Goal: Task Accomplishment & Management: Manage account settings

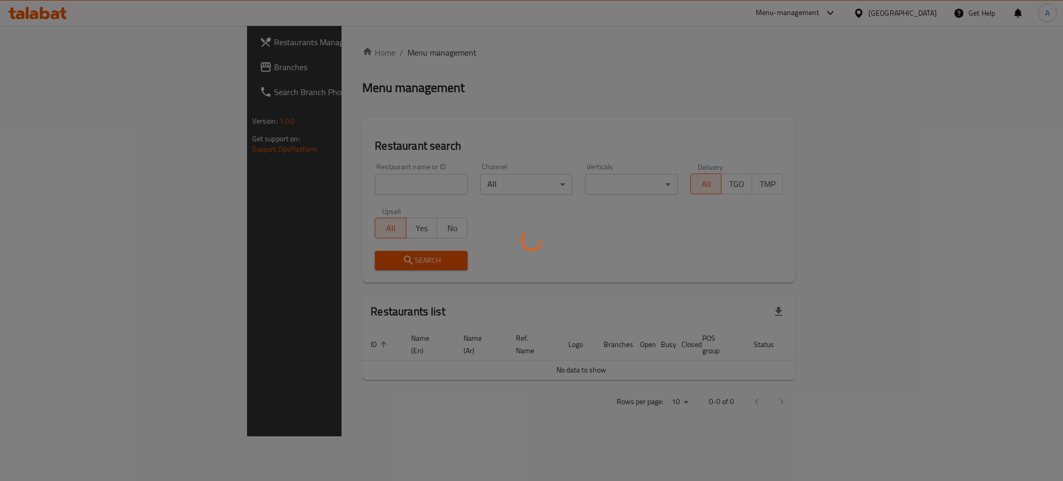
click at [271, 187] on div at bounding box center [531, 240] width 1063 height 481
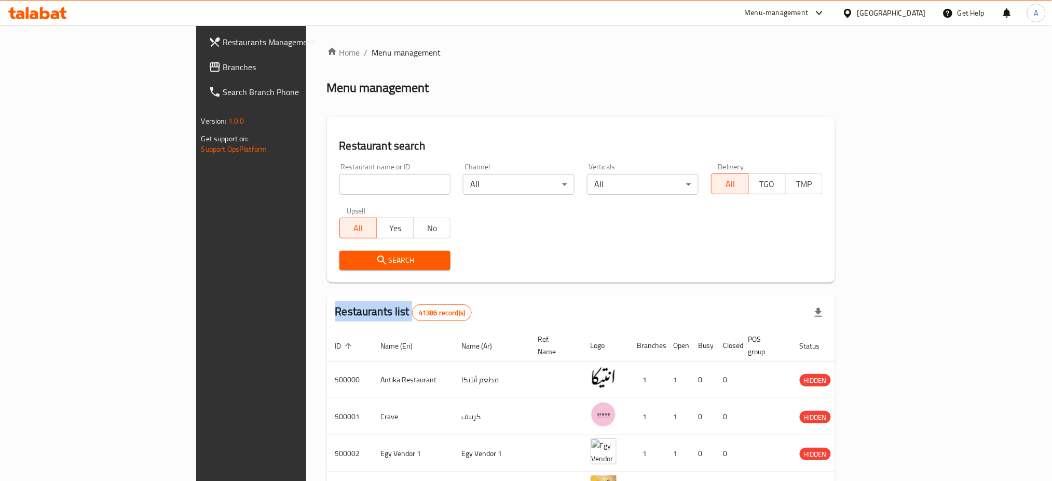
click at [271, 187] on div at bounding box center [526, 240] width 1052 height 481
click at [327, 187] on div "Home / Menu management Menu management Restaurant search Restaurant name or ID …" at bounding box center [581, 397] width 509 height 702
click at [339, 187] on input "search" at bounding box center [395, 184] width 112 height 21
click at [339, 184] on input "search" at bounding box center [395, 184] width 112 height 21
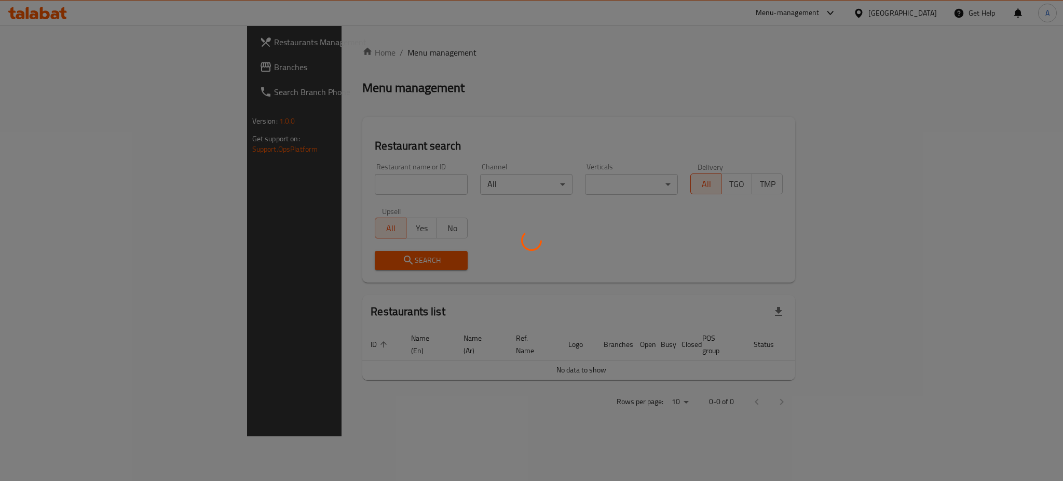
click at [290, 183] on div at bounding box center [531, 240] width 1063 height 481
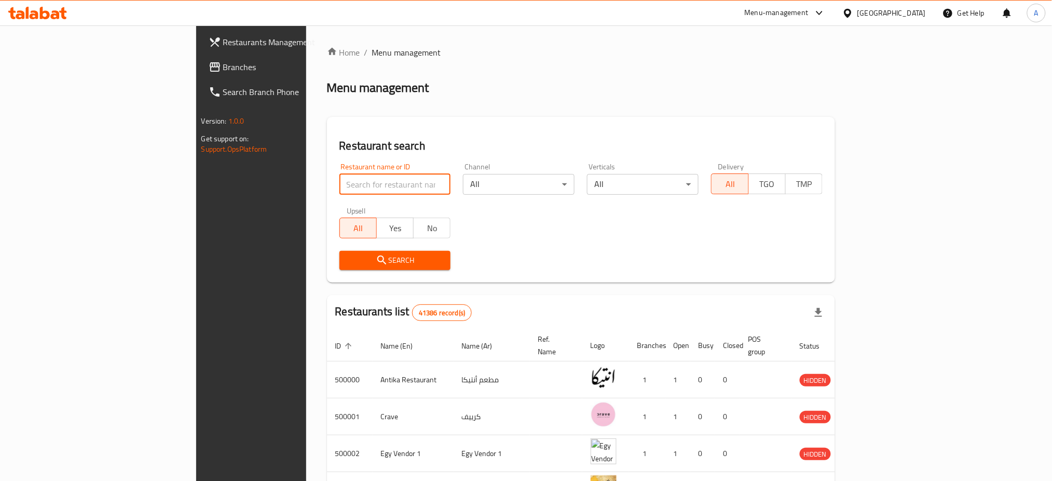
click at [339, 183] on input "search" at bounding box center [395, 184] width 112 height 21
type input "ـ"
type input "[PERSON_NAME]"
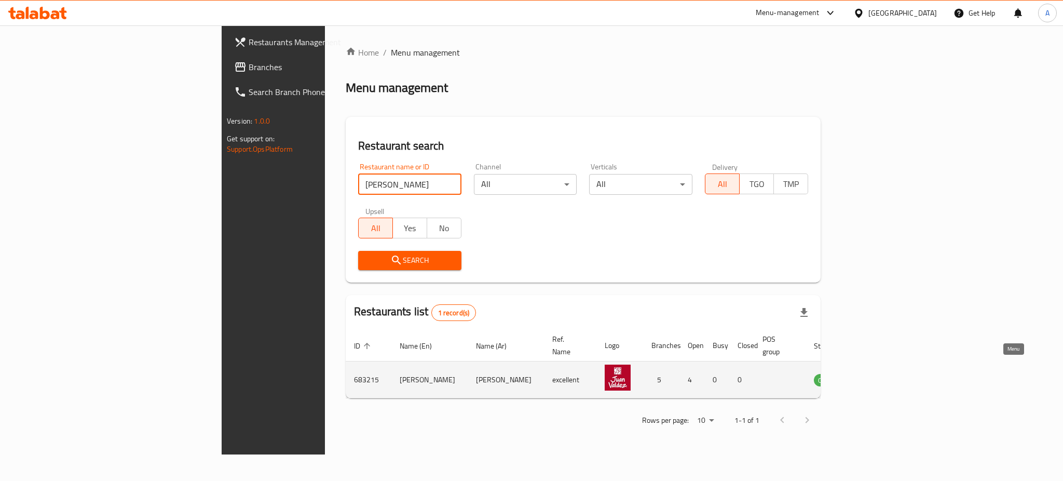
click at [880, 376] on icon "enhanced table" at bounding box center [874, 380] width 11 height 9
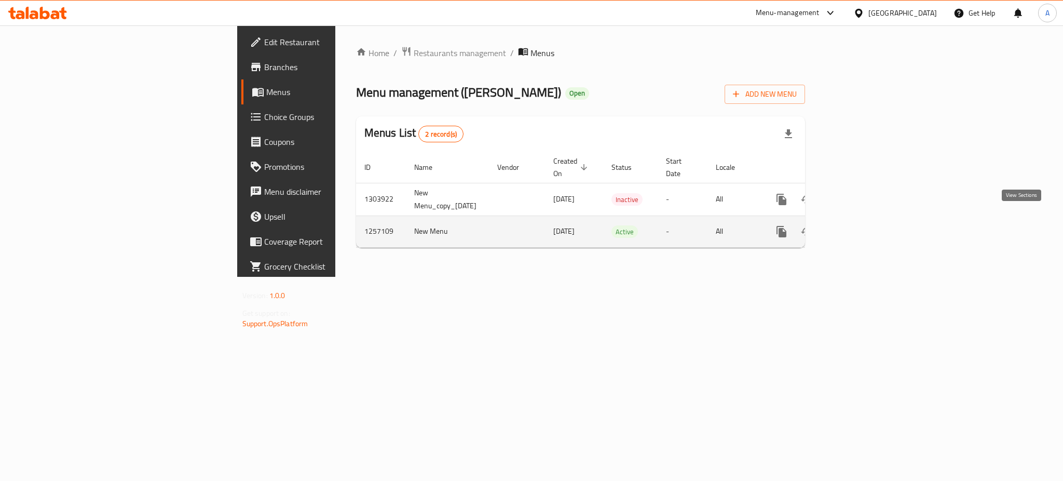
click at [861, 227] on icon "enhanced table" at bounding box center [856, 231] width 9 height 9
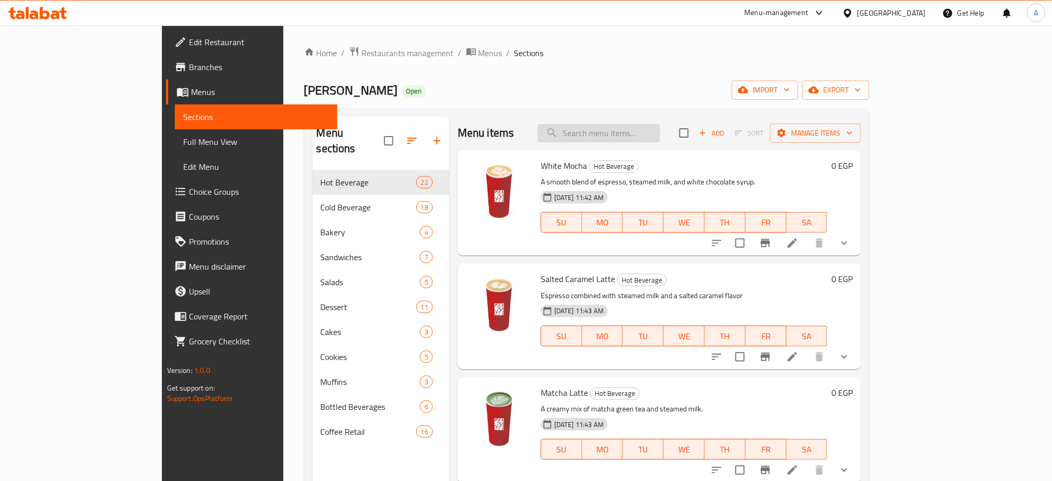
click at [649, 136] on input "search" at bounding box center [599, 133] width 122 height 18
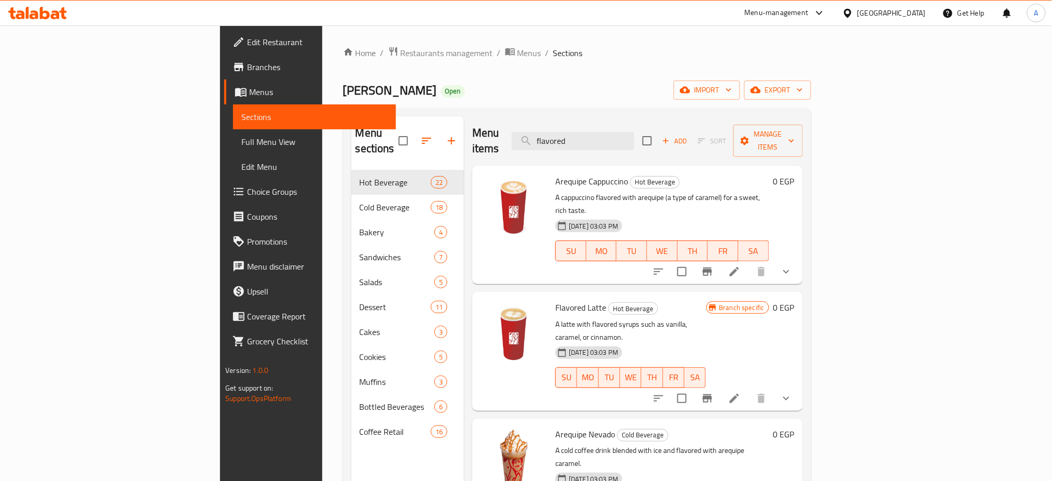
type input "flavored"
click at [741, 392] on icon at bounding box center [734, 398] width 12 height 12
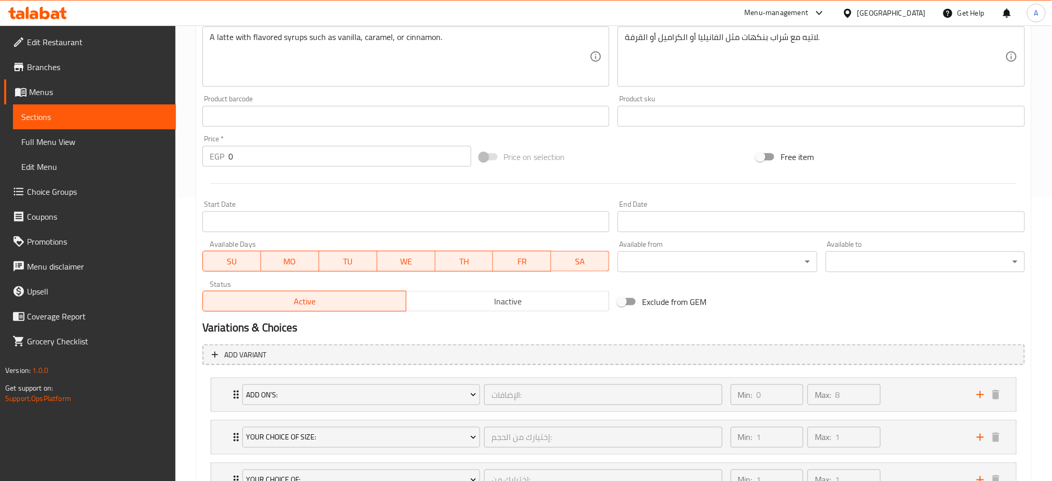
scroll to position [370, 0]
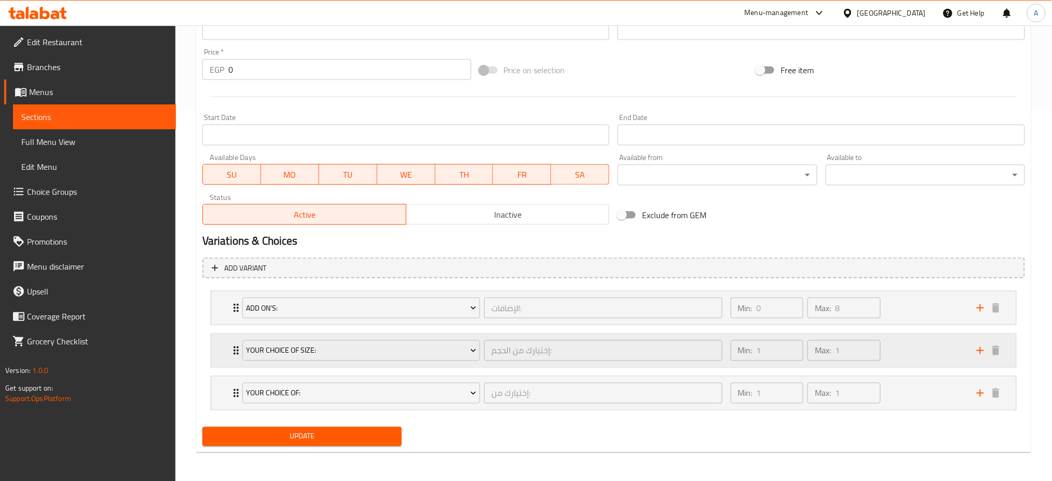
click at [229, 352] on div "Your Choice Of Size: إختيارك من الحجم: ​ Min: 1 ​ Max: 1 ​" at bounding box center [613, 350] width 805 height 33
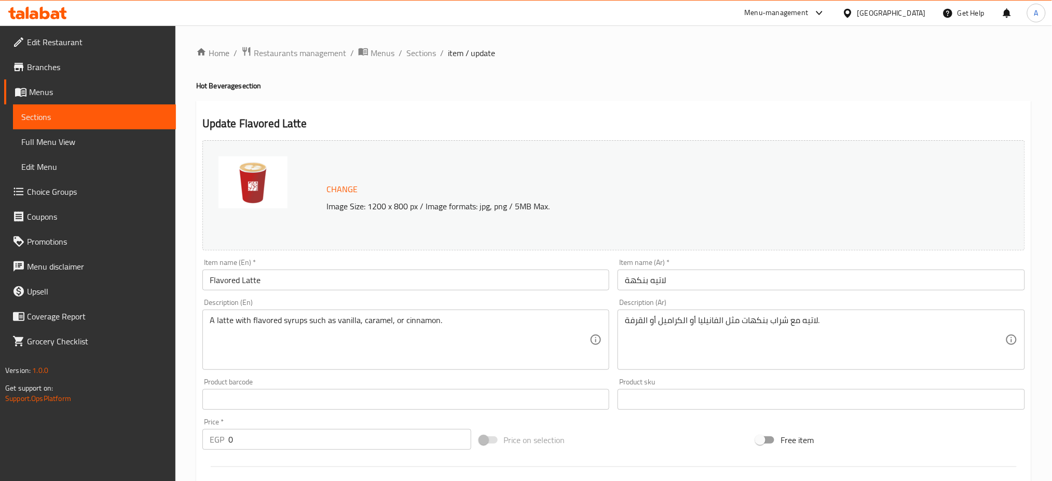
scroll to position [497, 0]
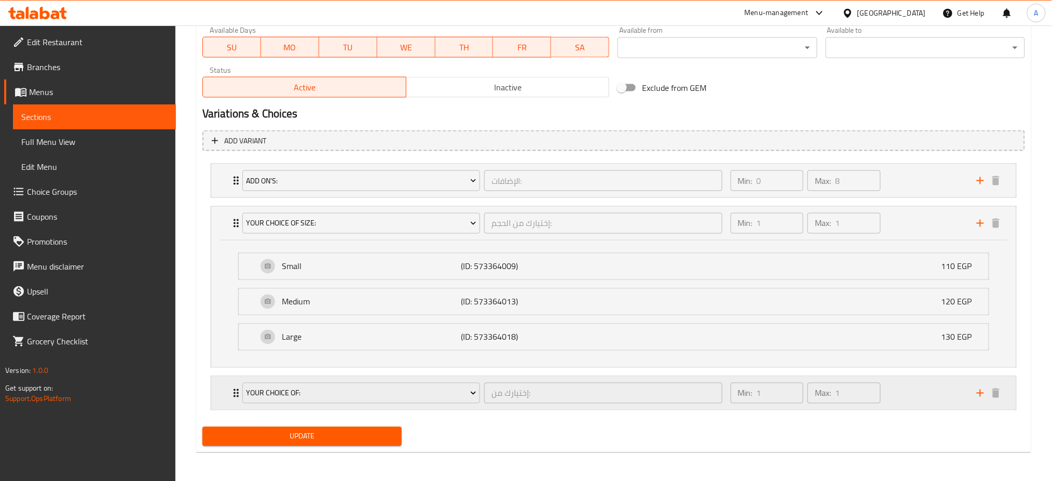
click at [225, 391] on div "Your Choice Of: إختيارك من: ​ Min: 1 ​ Max: 1 ​" at bounding box center [613, 392] width 805 height 33
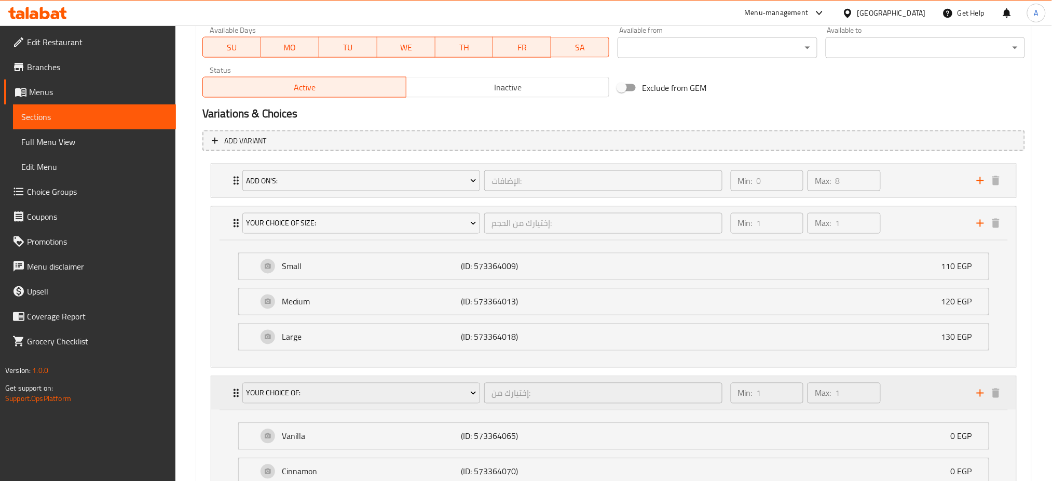
click at [225, 391] on div "Your Choice Of: إختيارك من: ​ Min: 1 ​ Max: 1 ​" at bounding box center [613, 392] width 805 height 33
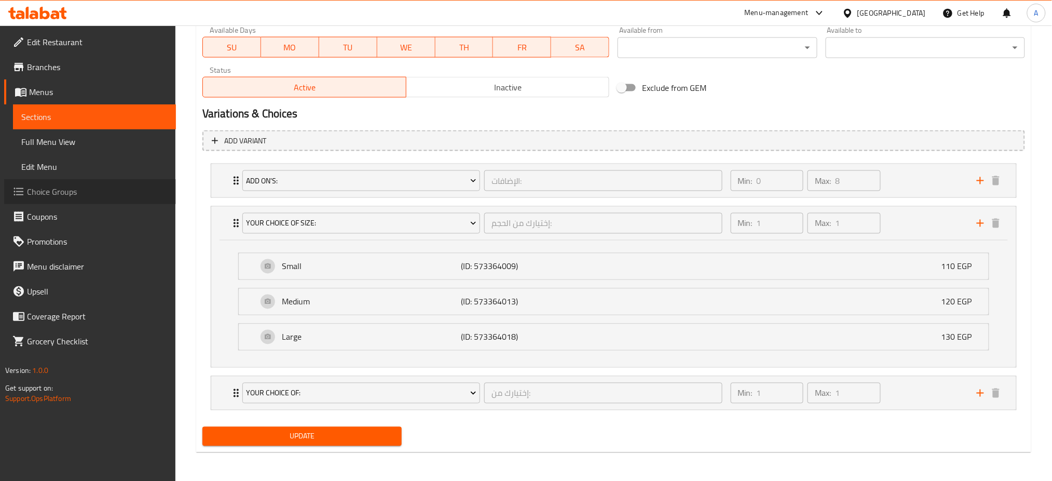
click at [65, 186] on span "Choice Groups" at bounding box center [97, 191] width 141 height 12
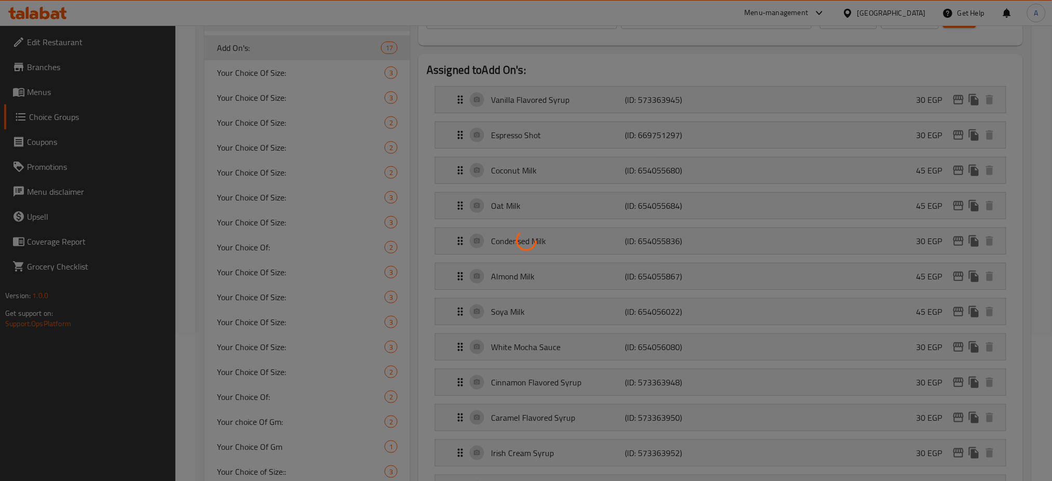
click at [357, 147] on div at bounding box center [526, 240] width 1052 height 481
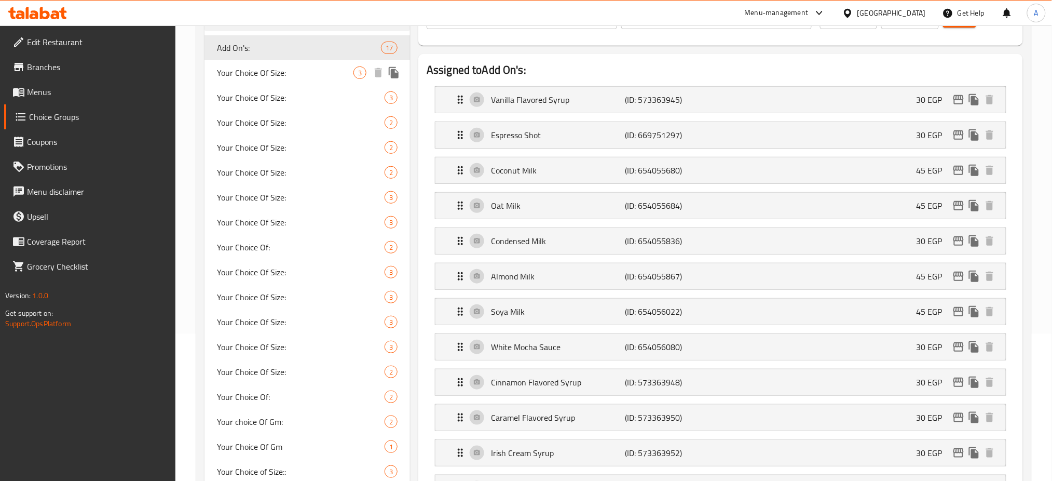
click at [281, 66] on span "Your Choice Of Size:" at bounding box center [285, 72] width 137 height 12
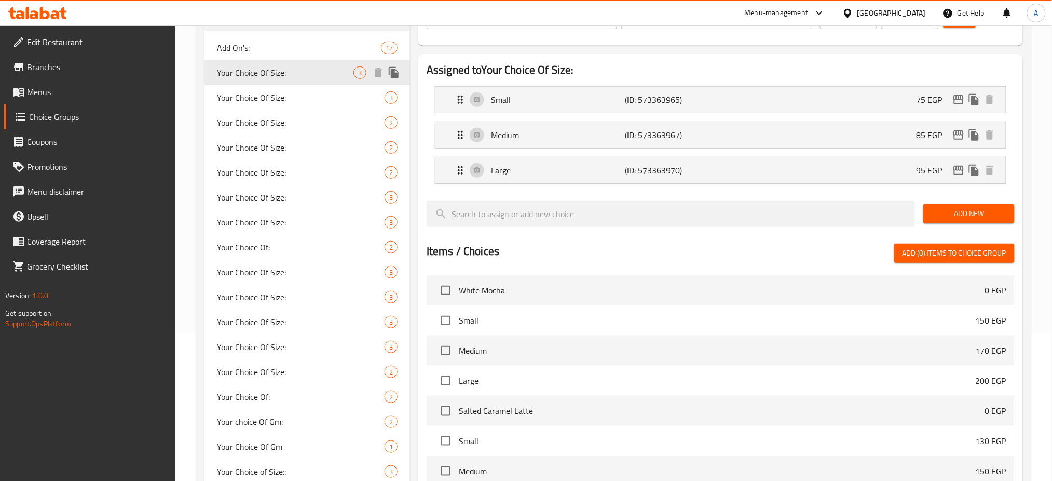
type input "Your Choice Of Size:"
type input "إختيارك من الحجم:"
type input "1"
click at [407, 83] on div "Your Choice Of Size: 3" at bounding box center [308, 72] width 206 height 25
click at [292, 89] on div "Your Choice Of Size: 3" at bounding box center [308, 97] width 206 height 25
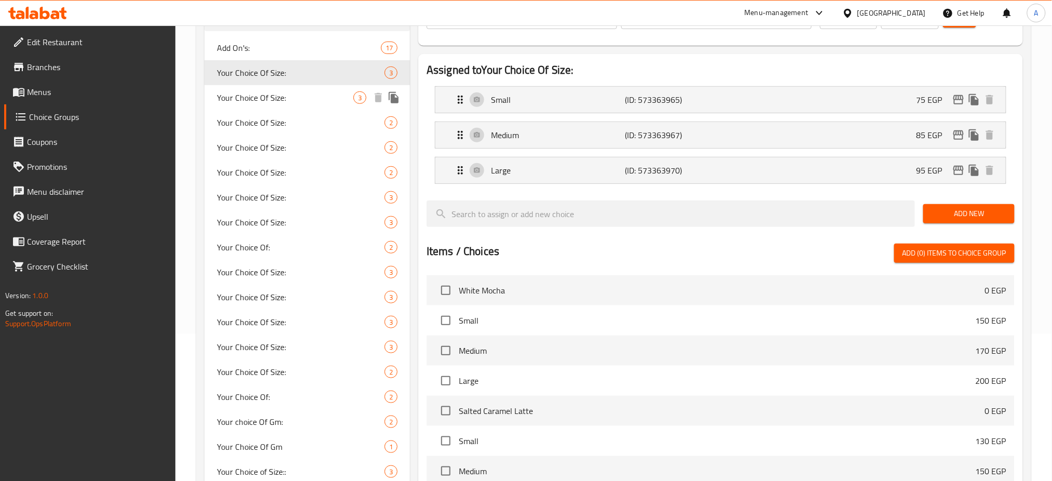
type input "1"
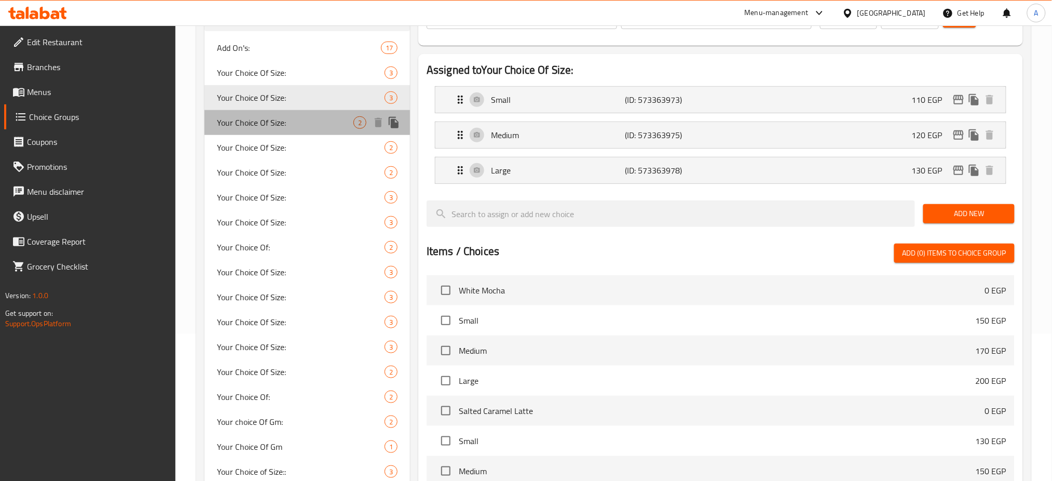
click at [283, 116] on span "Your Choice Of Size:" at bounding box center [285, 122] width 137 height 12
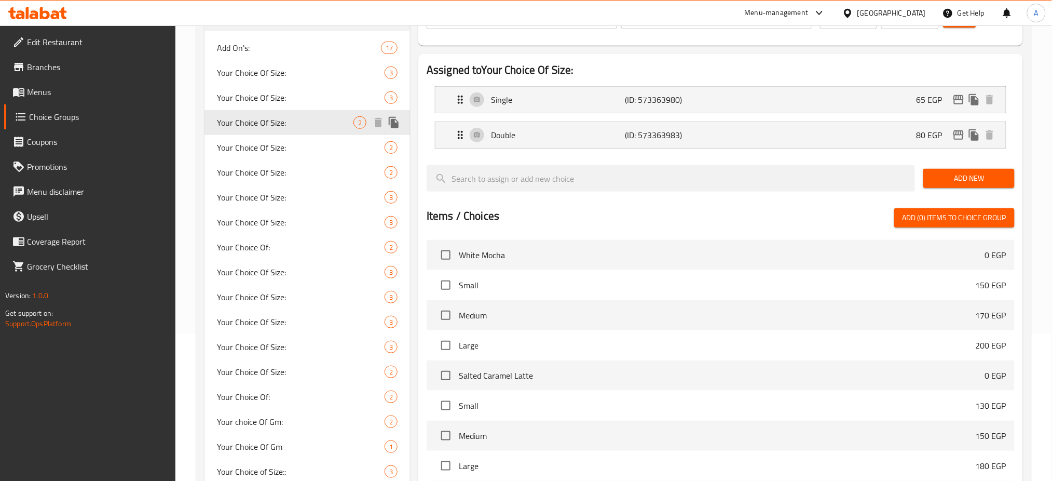
click at [279, 132] on div "Your Choice Of Size: 2" at bounding box center [308, 122] width 206 height 25
click at [275, 147] on span "Your Choice Of Size:" at bounding box center [285, 147] width 137 height 12
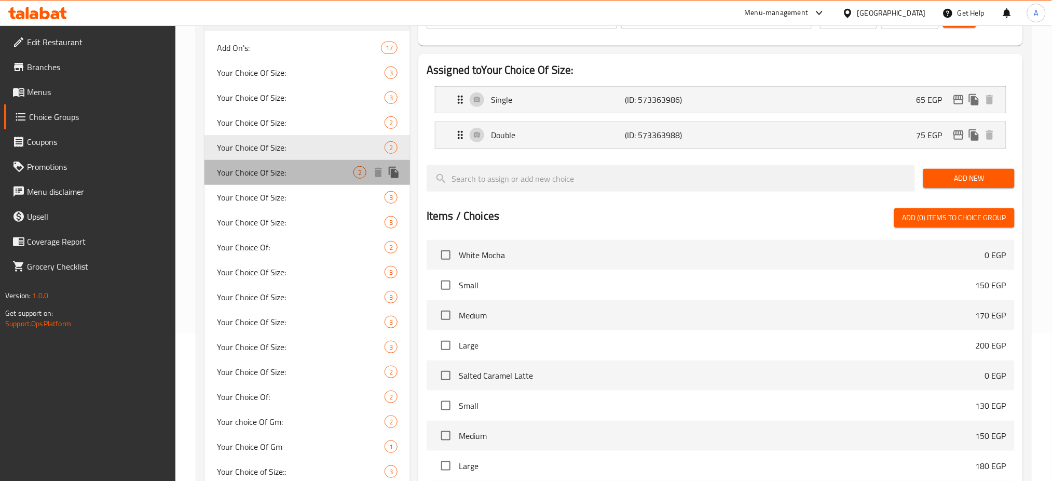
click at [267, 170] on span "Your Choice Of Size:" at bounding box center [285, 172] width 137 height 12
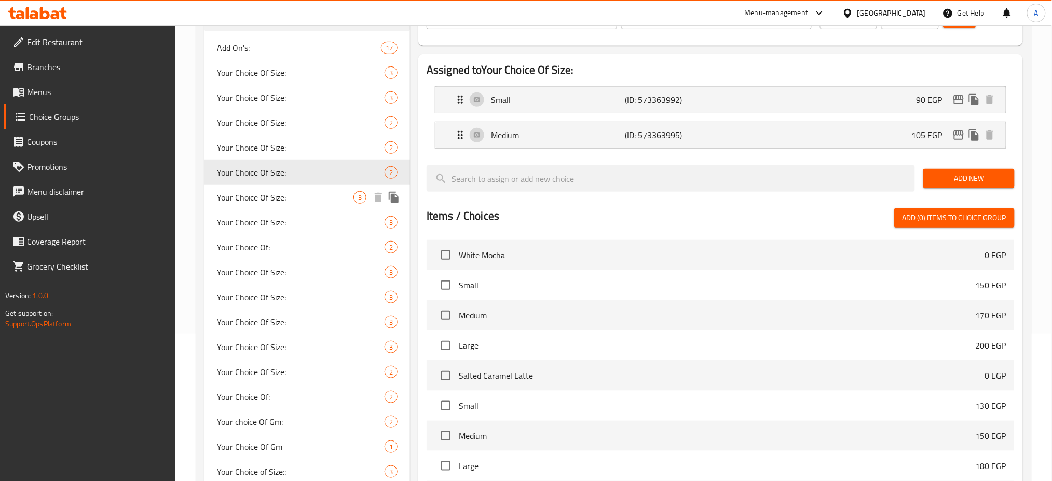
click at [263, 195] on span "Your Choice Of Size:" at bounding box center [285, 197] width 137 height 12
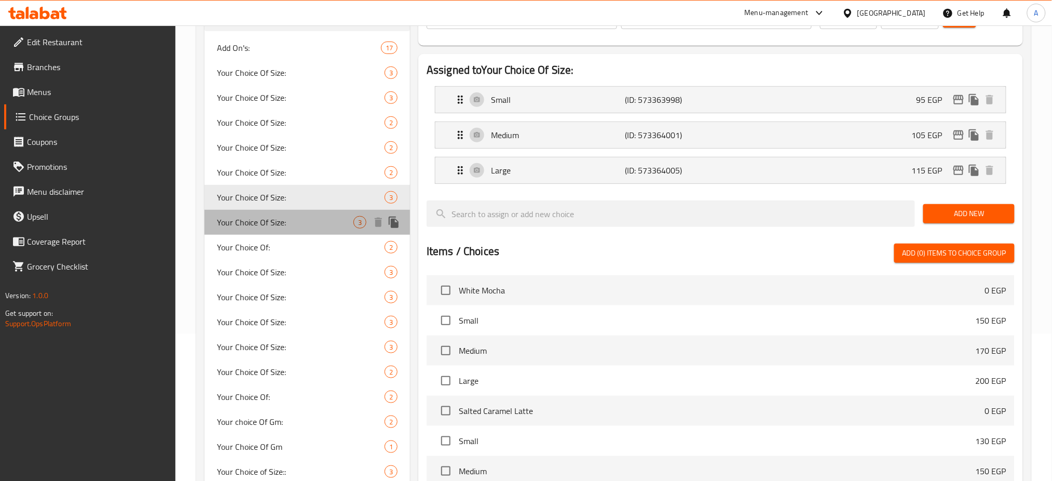
click at [263, 218] on span "Your Choice Of Size:" at bounding box center [285, 222] width 137 height 12
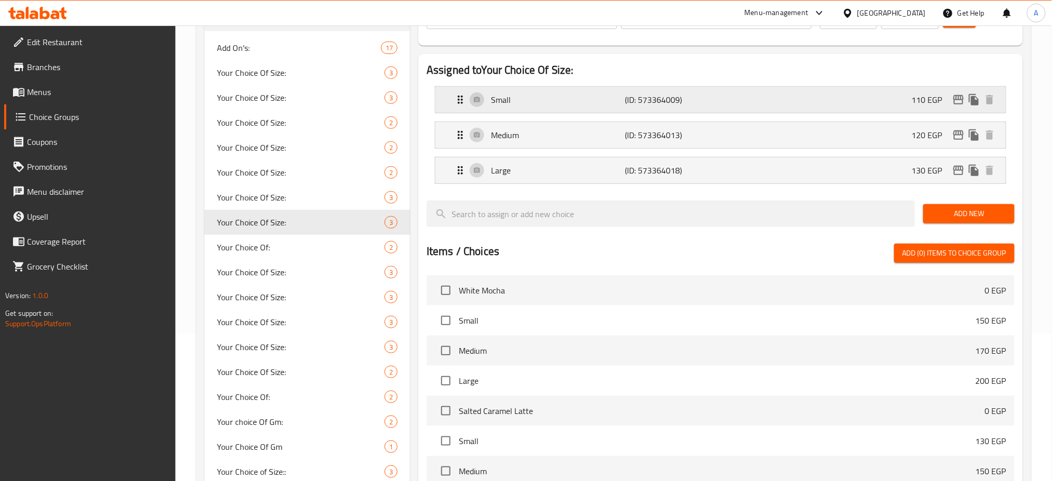
click at [942, 98] on p "110 EGP" at bounding box center [931, 99] width 39 height 12
click at [895, 90] on div "Small (ID: 573364009) 110 EGP" at bounding box center [723, 100] width 539 height 26
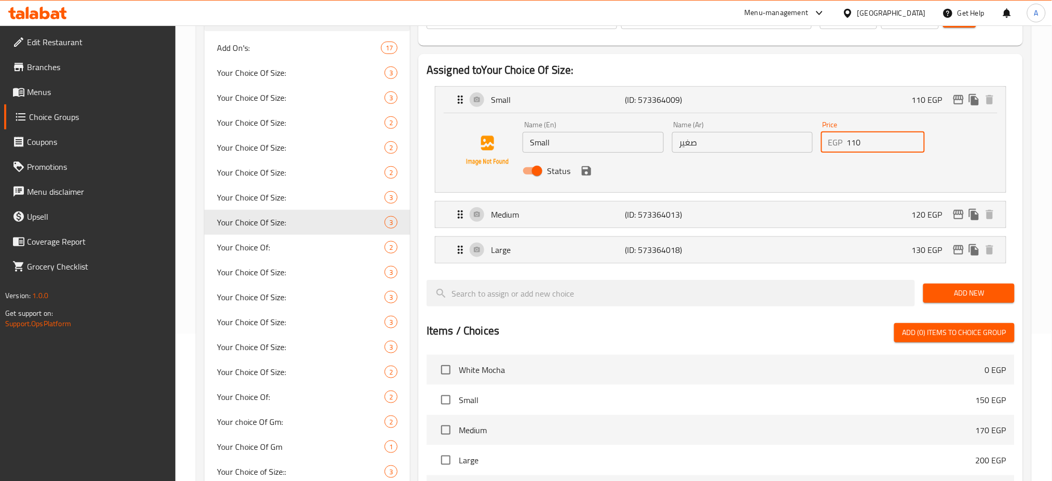
click at [881, 139] on input "110" at bounding box center [886, 142] width 78 height 21
click at [588, 181] on div "Status" at bounding box center [742, 171] width 447 height 28
click at [590, 171] on icon "save" at bounding box center [586, 170] width 9 height 9
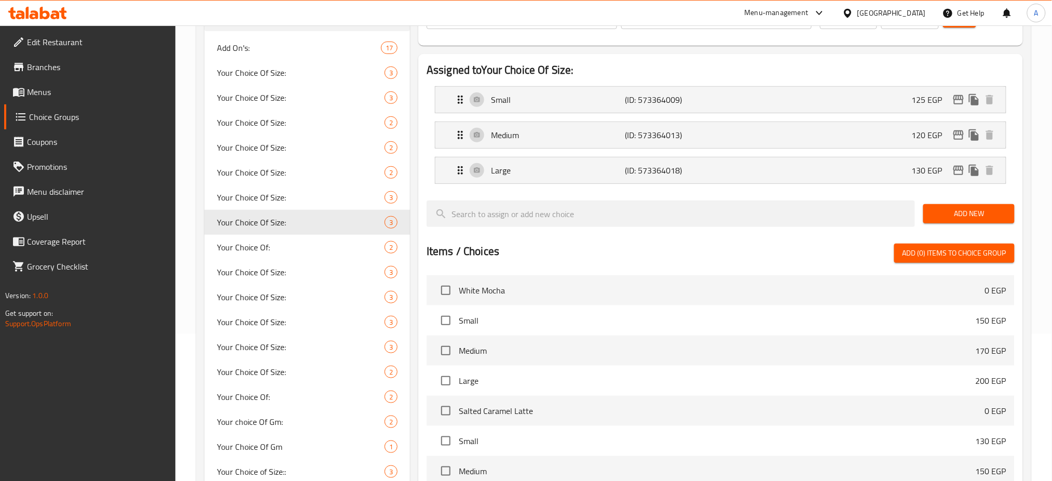
type input "125"
click at [888, 141] on div "Medium (ID: 573364013) 120 EGP" at bounding box center [723, 135] width 539 height 26
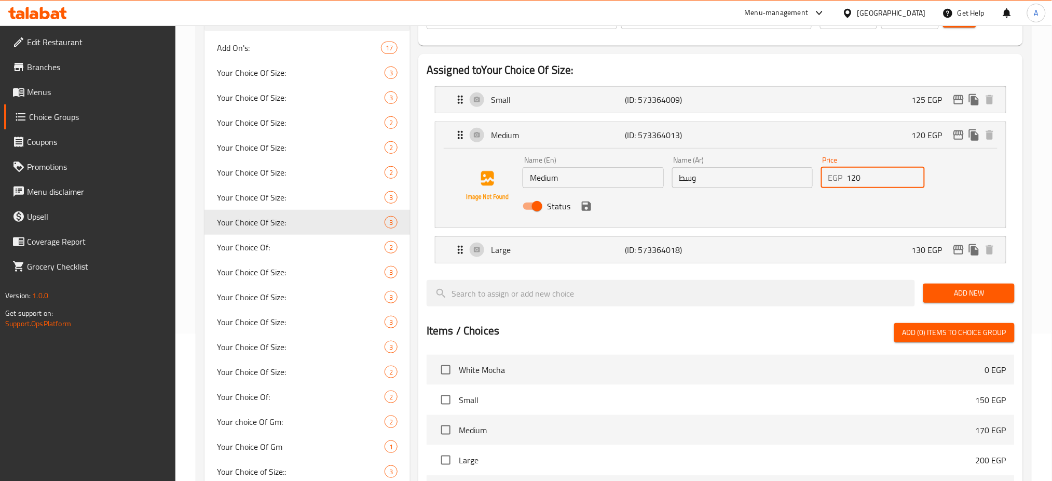
click at [880, 173] on input "120" at bounding box center [886, 177] width 78 height 21
click at [581, 200] on icon "save" at bounding box center [586, 206] width 12 height 12
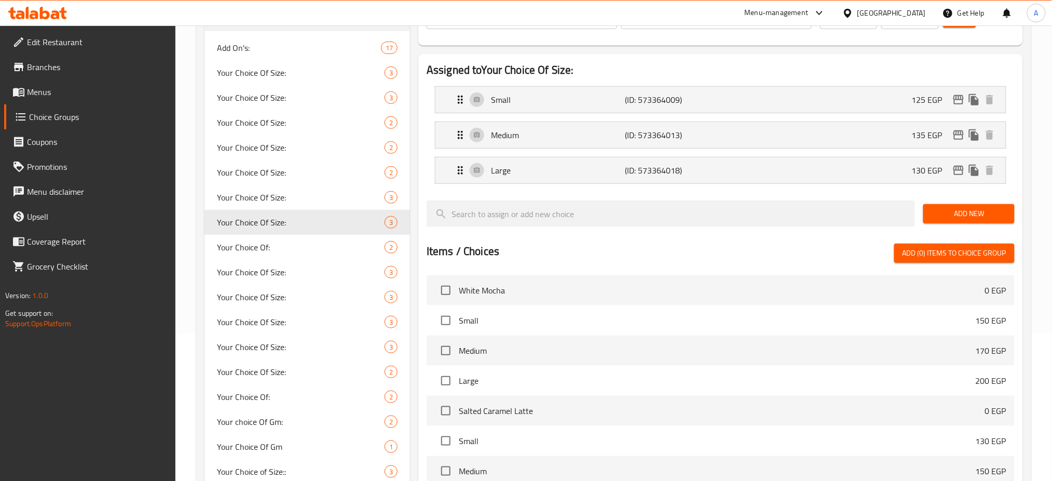
type input "135"
click at [707, 177] on div "Large (ID: 573364018) 130 EGP" at bounding box center [723, 170] width 539 height 26
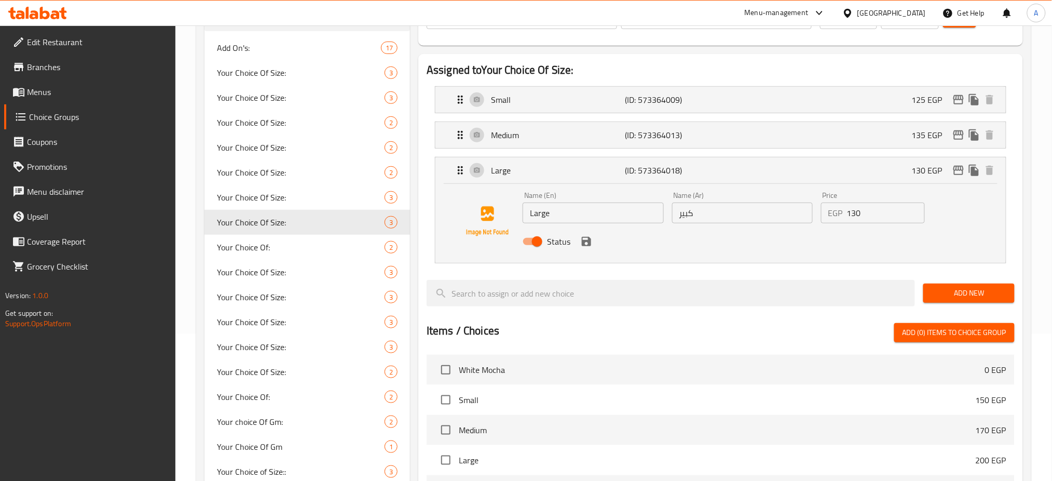
click at [866, 216] on input "130" at bounding box center [886, 212] width 78 height 21
click at [586, 239] on icon "save" at bounding box center [586, 241] width 12 height 12
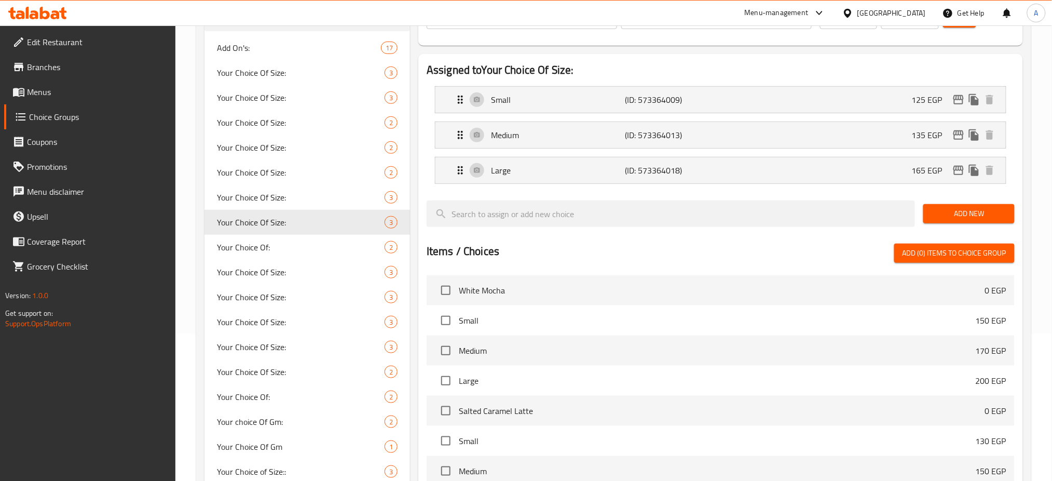
type input "165"
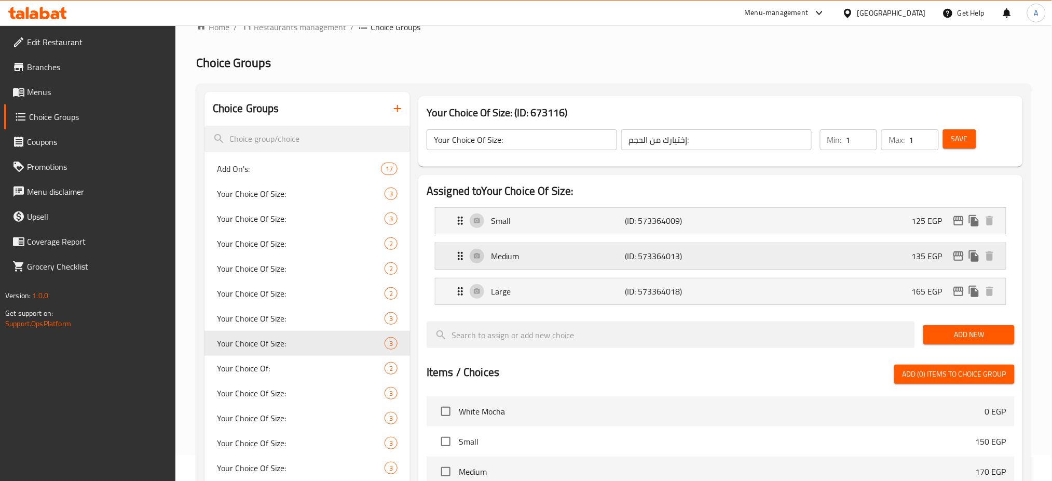
scroll to position [19, 0]
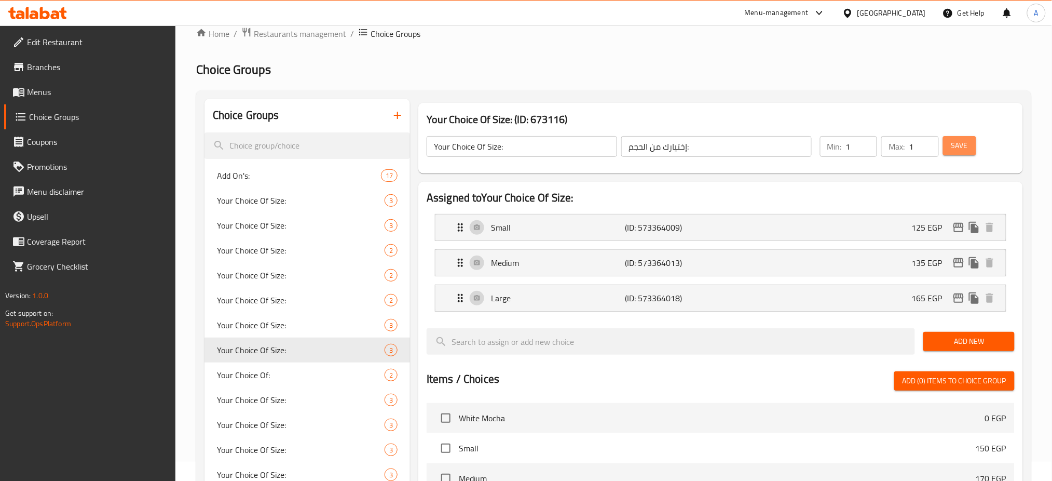
click at [956, 150] on span "Save" at bounding box center [959, 145] width 17 height 13
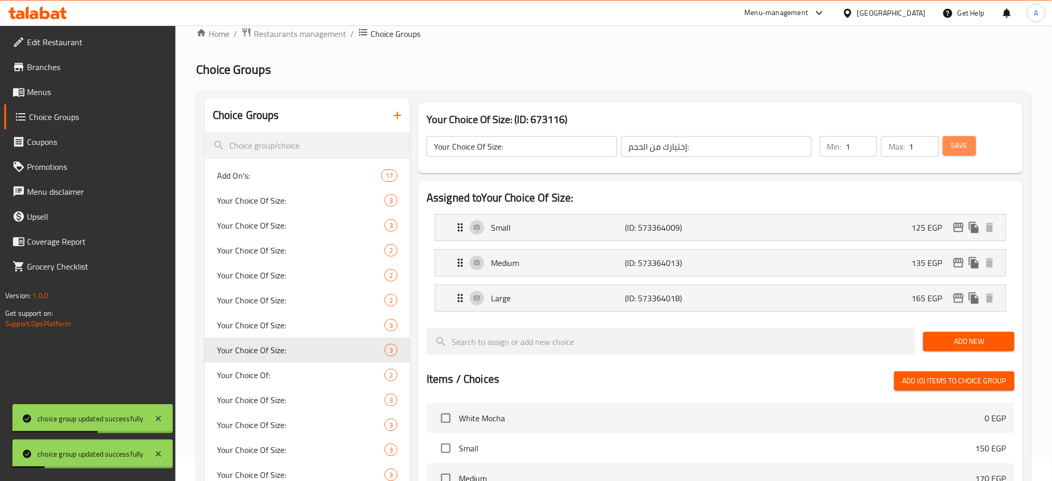
click at [956, 150] on span "Save" at bounding box center [959, 145] width 17 height 13
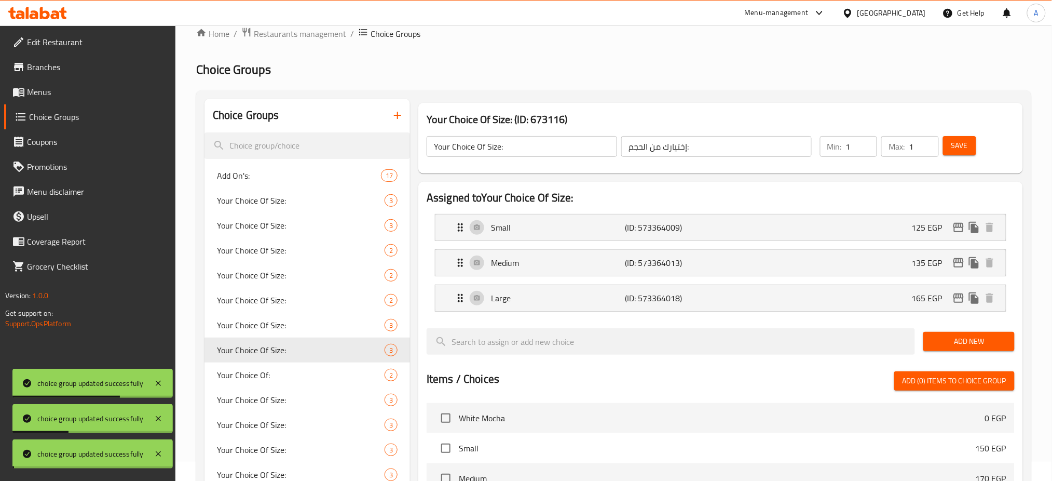
click at [956, 150] on div at bounding box center [526, 240] width 1052 height 481
click at [956, 150] on span "Save" at bounding box center [959, 145] width 17 height 13
click at [961, 228] on icon "edit" at bounding box center [958, 227] width 12 height 12
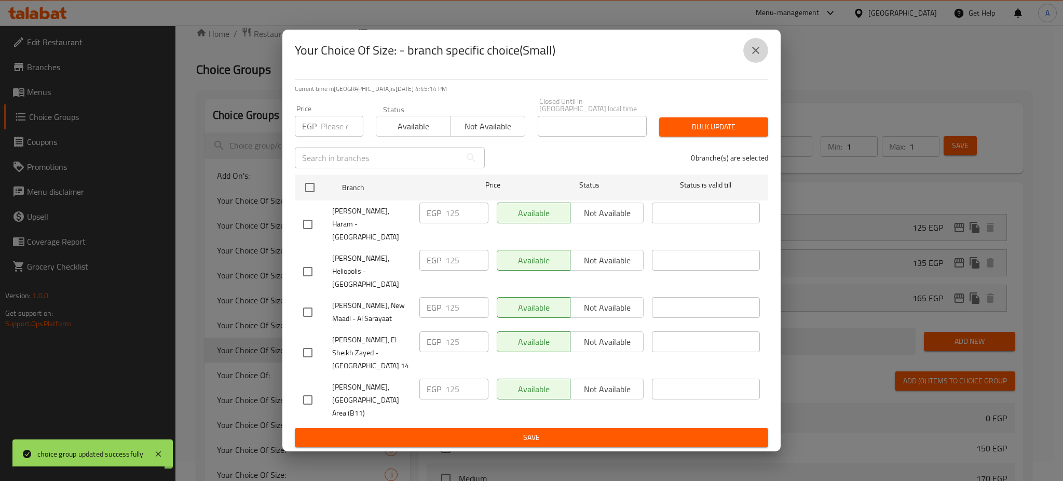
click at [757, 57] on icon "close" at bounding box center [756, 50] width 12 height 12
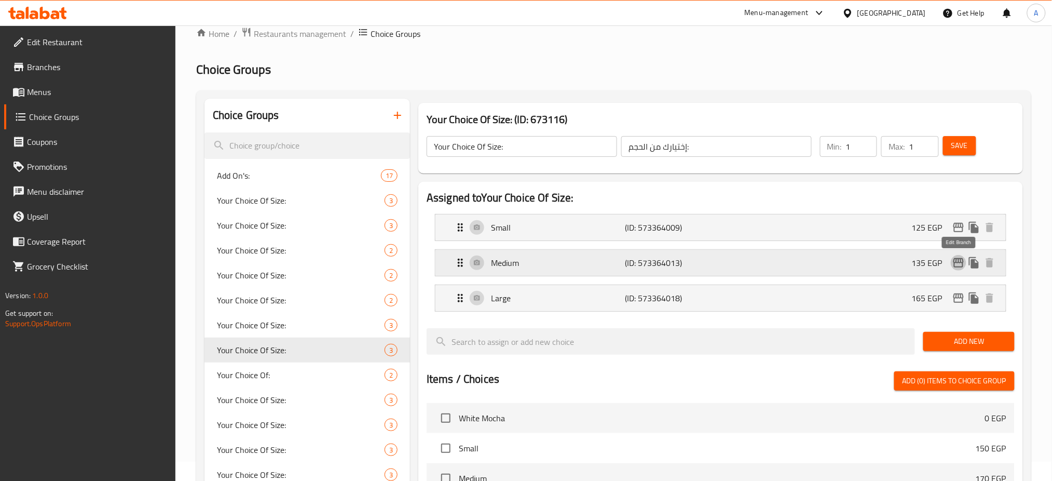
click at [957, 262] on icon "edit" at bounding box center [959, 262] width 10 height 9
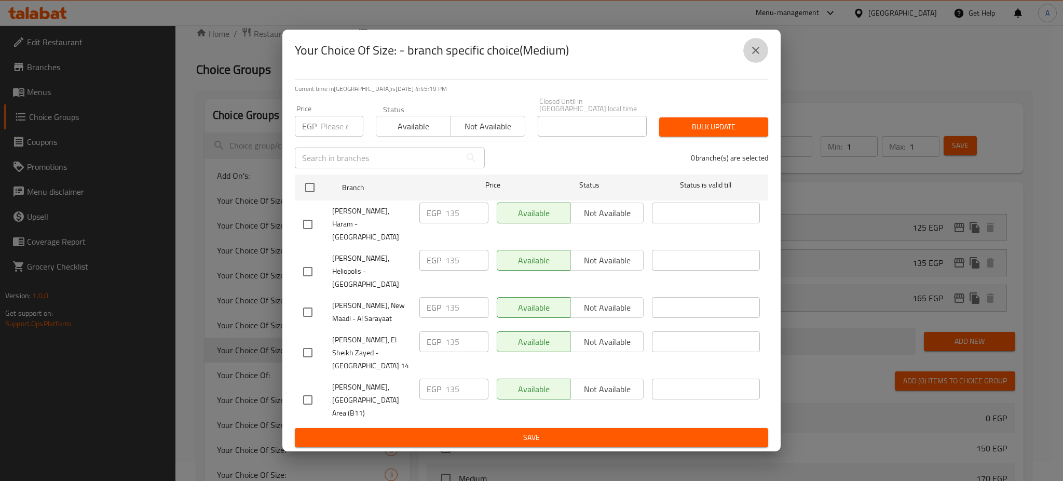
click at [759, 57] on icon "close" at bounding box center [756, 50] width 12 height 12
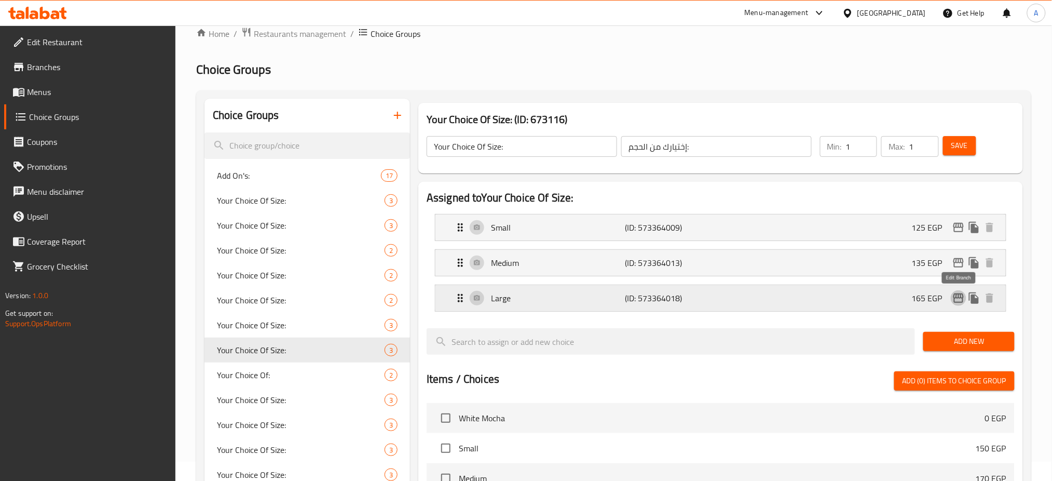
click at [963, 295] on icon "edit" at bounding box center [959, 297] width 10 height 9
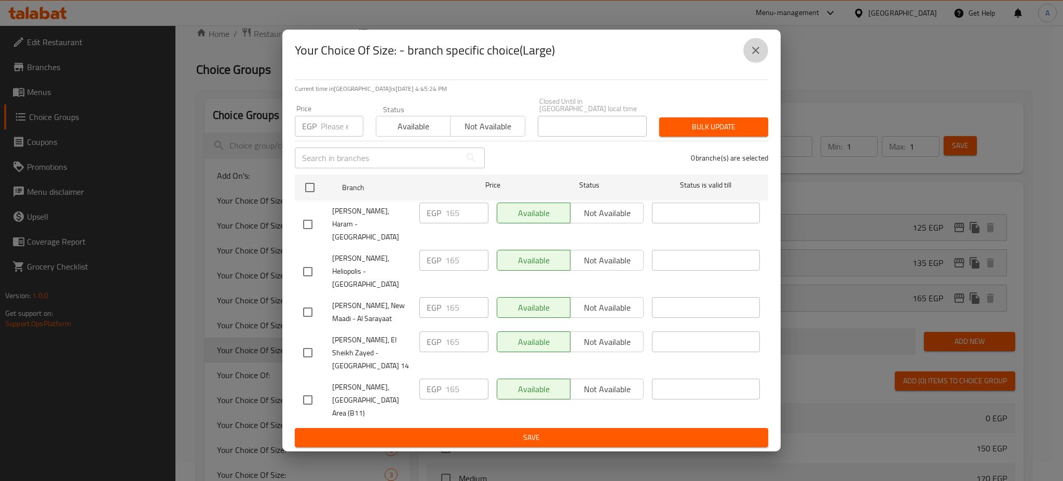
click at [747, 63] on button "close" at bounding box center [755, 50] width 25 height 25
